Goal: Check status: Check status

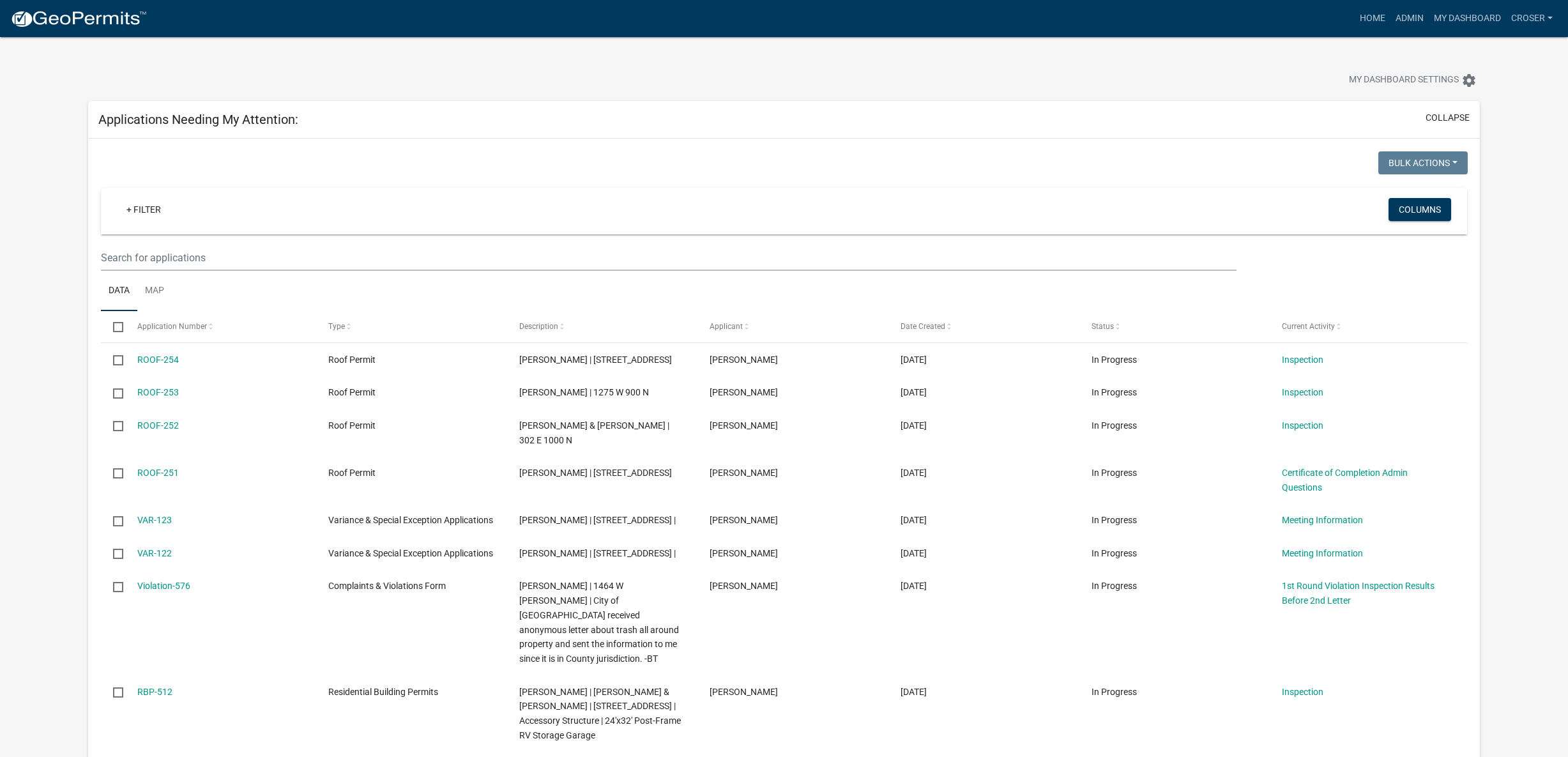
select select "3: 100"
click at [499, 92] on div at bounding box center [490, 81] width 823 height 28
click at [512, 83] on div at bounding box center [490, 81] width 823 height 28
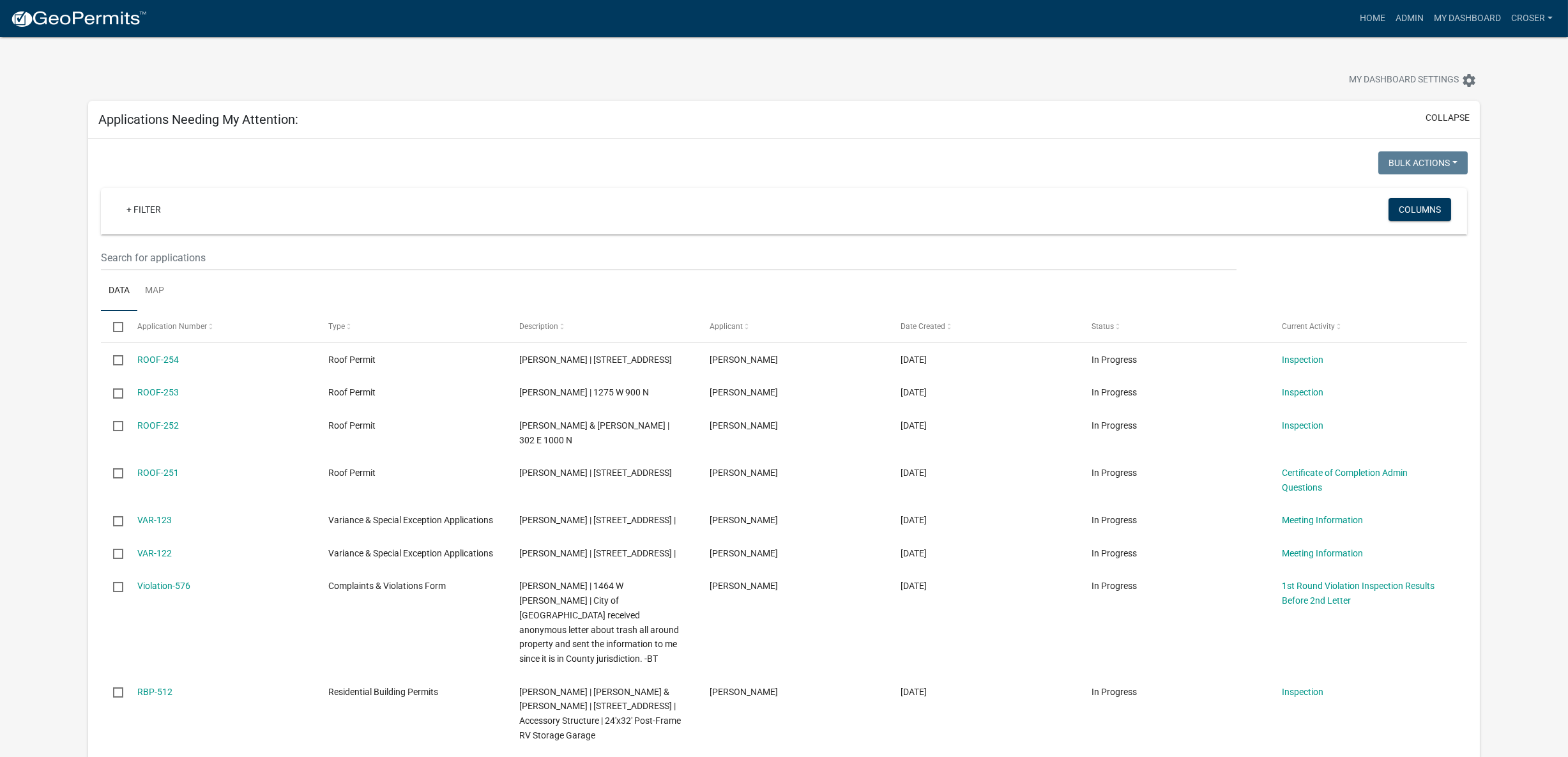
click at [512, 83] on div at bounding box center [490, 81] width 823 height 28
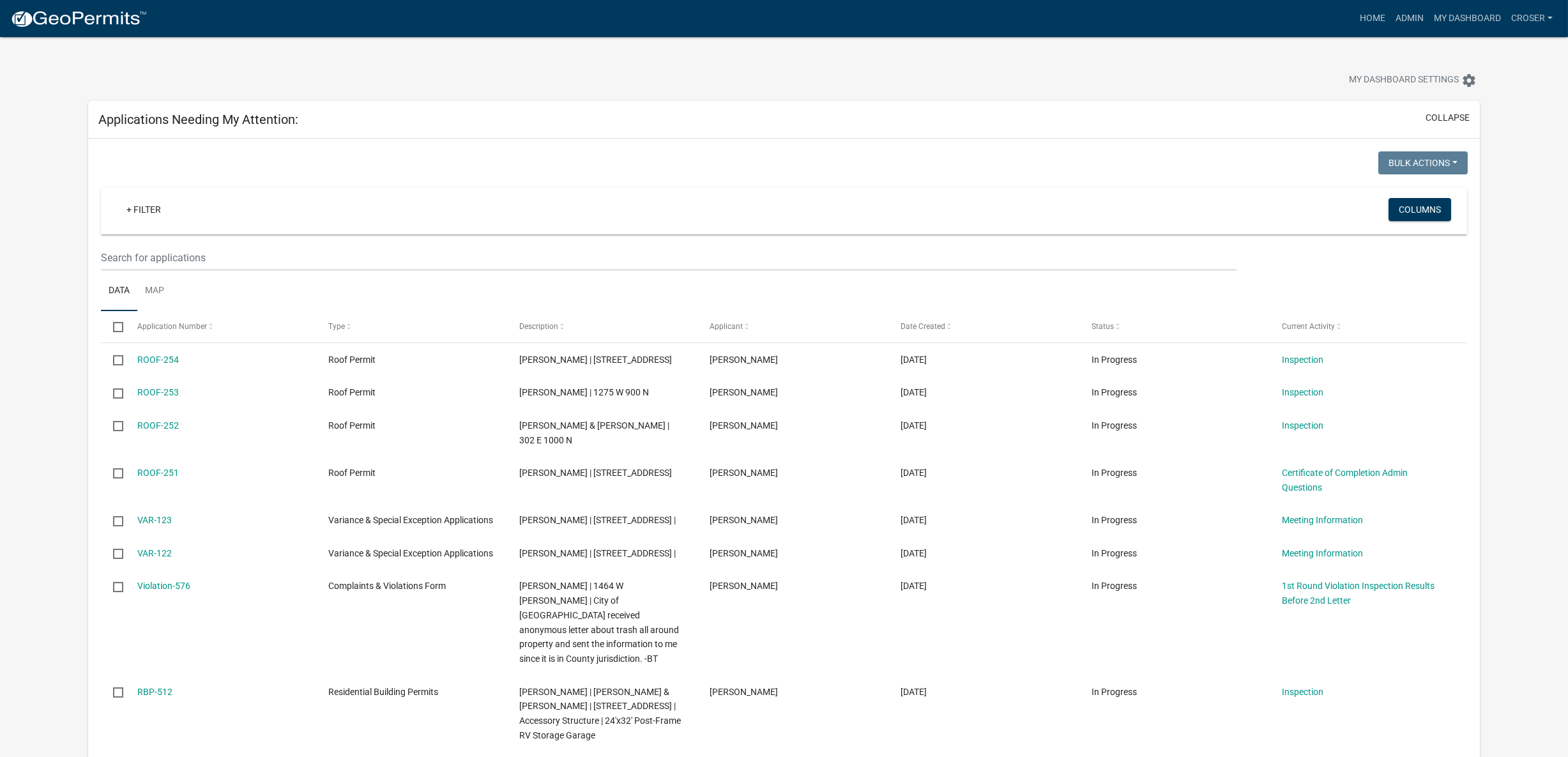
click at [512, 83] on div at bounding box center [490, 81] width 823 height 28
click at [514, 83] on div at bounding box center [490, 81] width 823 height 28
click at [515, 82] on div at bounding box center [490, 81] width 823 height 28
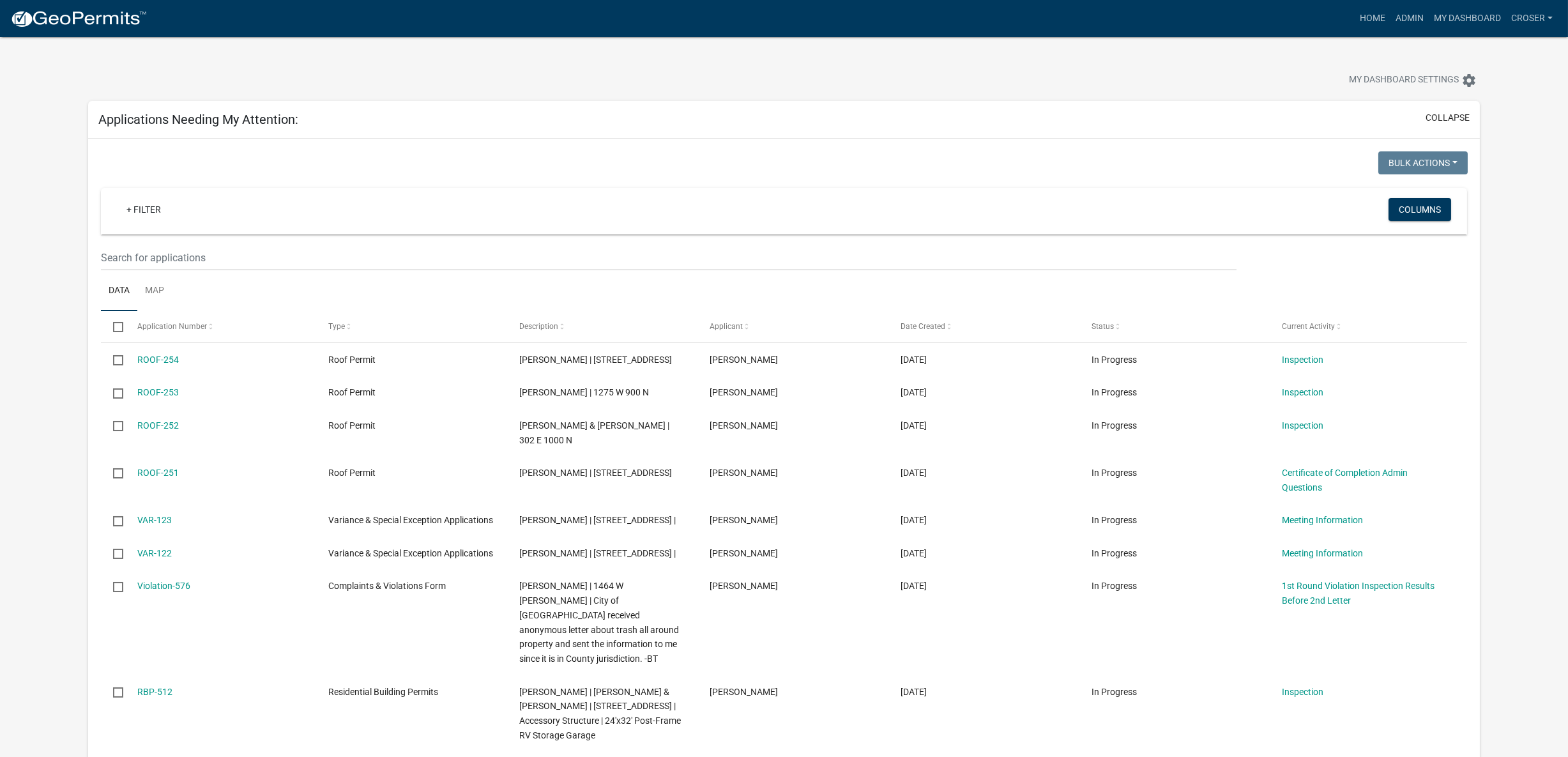
drag, startPoint x: 520, startPoint y: 84, endPoint x: 524, endPoint y: 91, distance: 8.1
click at [524, 91] on div at bounding box center [490, 81] width 823 height 28
